Goal: Go to known website

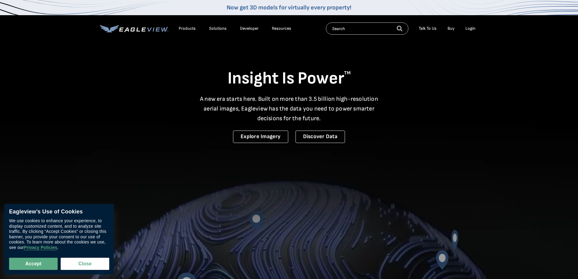
click at [471, 28] on div "Login" at bounding box center [470, 28] width 10 height 5
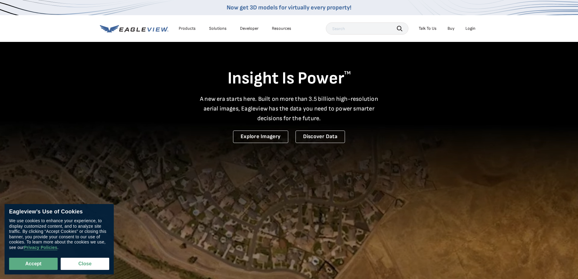
click at [473, 28] on div "Login" at bounding box center [470, 28] width 10 height 5
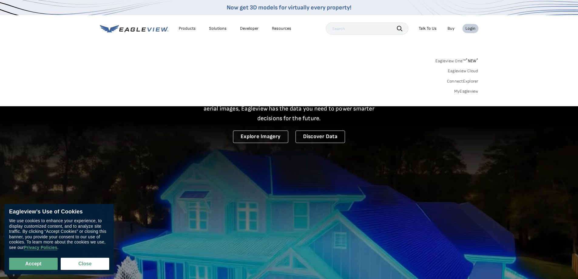
click at [470, 29] on div "Login" at bounding box center [470, 28] width 10 height 5
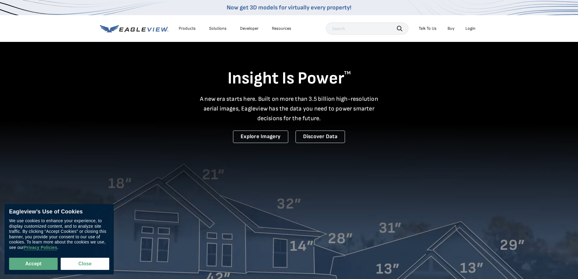
click at [470, 29] on div "Login" at bounding box center [470, 28] width 10 height 5
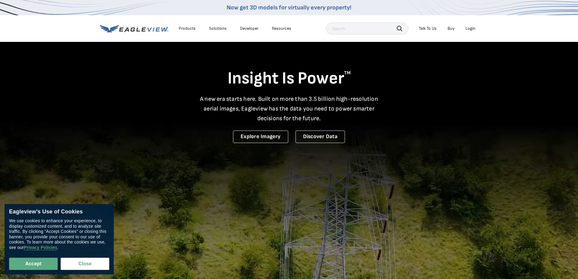
click at [471, 30] on div "Login" at bounding box center [470, 28] width 10 height 5
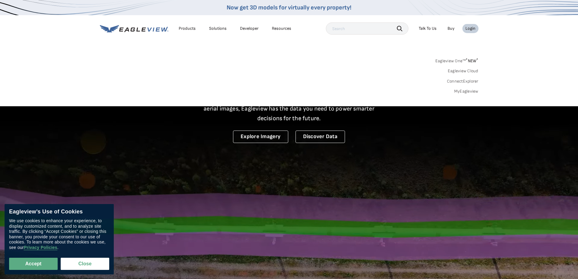
click at [463, 94] on div "Search Products Our Product Areas Imagery 1-Inch GSD Aerial Imagery *" at bounding box center [289, 77] width 578 height 57
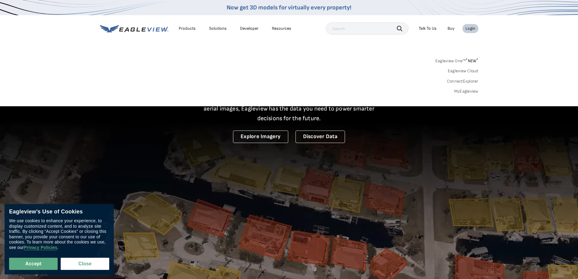
click at [463, 91] on link "MyEagleview" at bounding box center [466, 91] width 24 height 5
